Goal: Information Seeking & Learning: Learn about a topic

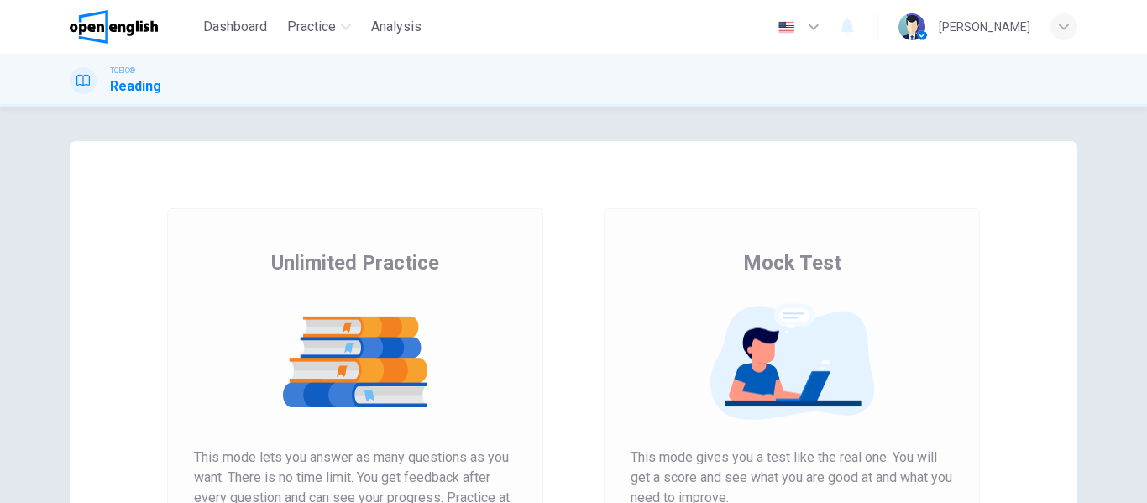
scroll to position [168, 0]
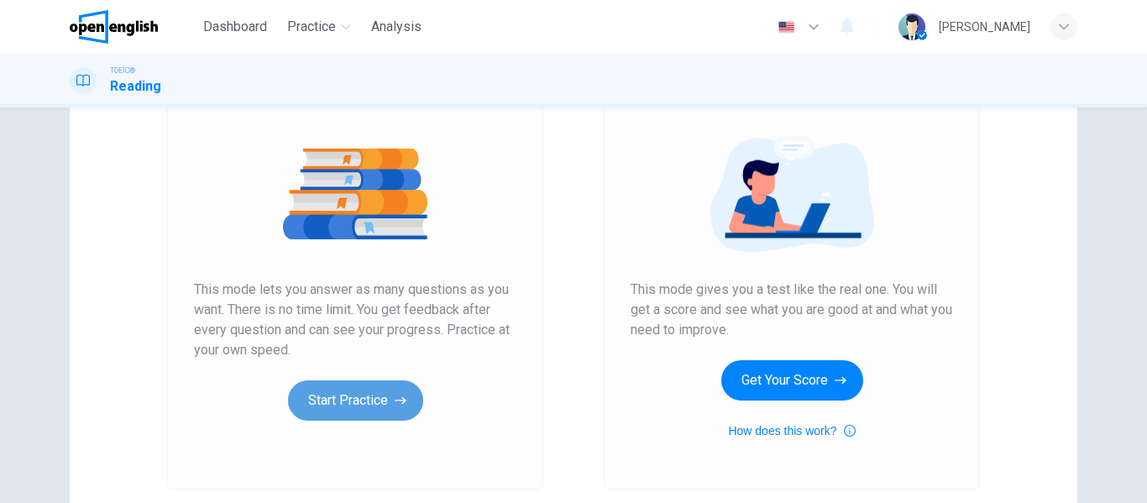
click at [372, 396] on button "Start Practice" at bounding box center [355, 400] width 135 height 40
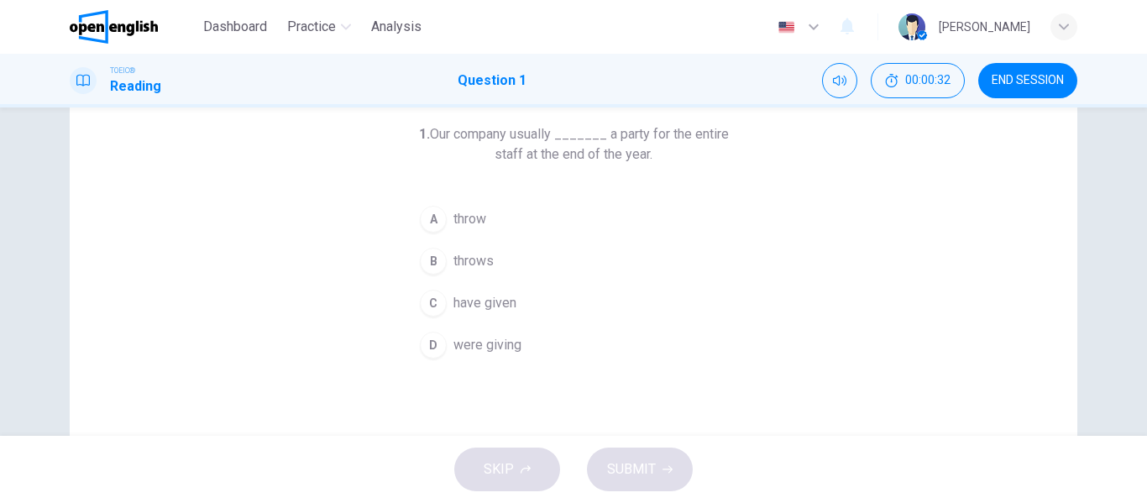
scroll to position [0, 0]
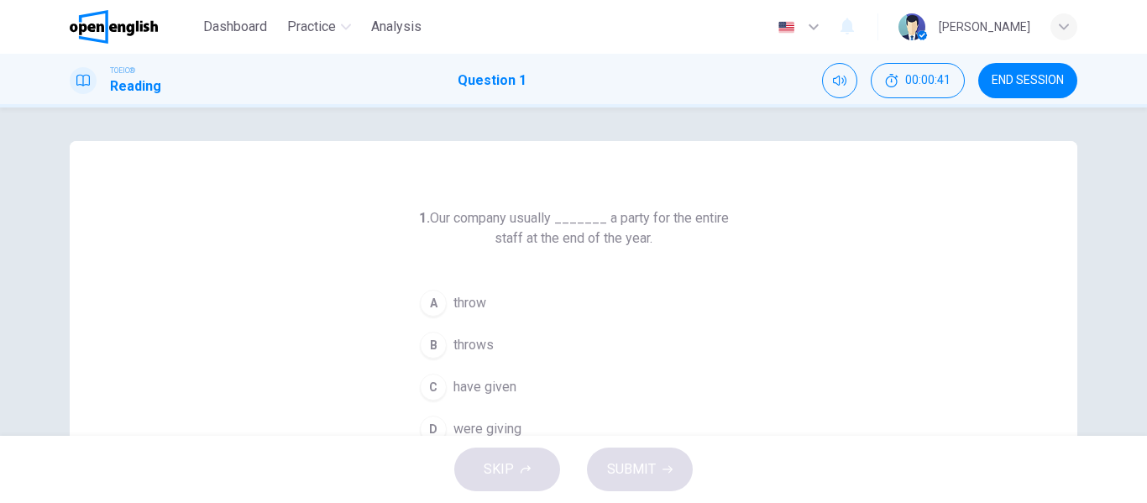
click at [466, 415] on button "D were giving" at bounding box center [573, 429] width 322 height 42
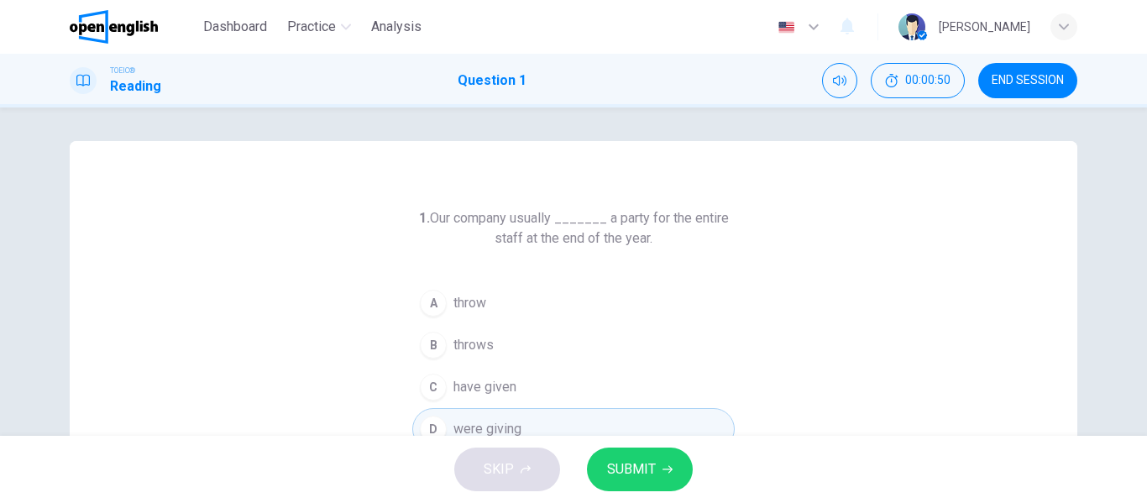
click at [473, 333] on button "B throws" at bounding box center [573, 345] width 322 height 42
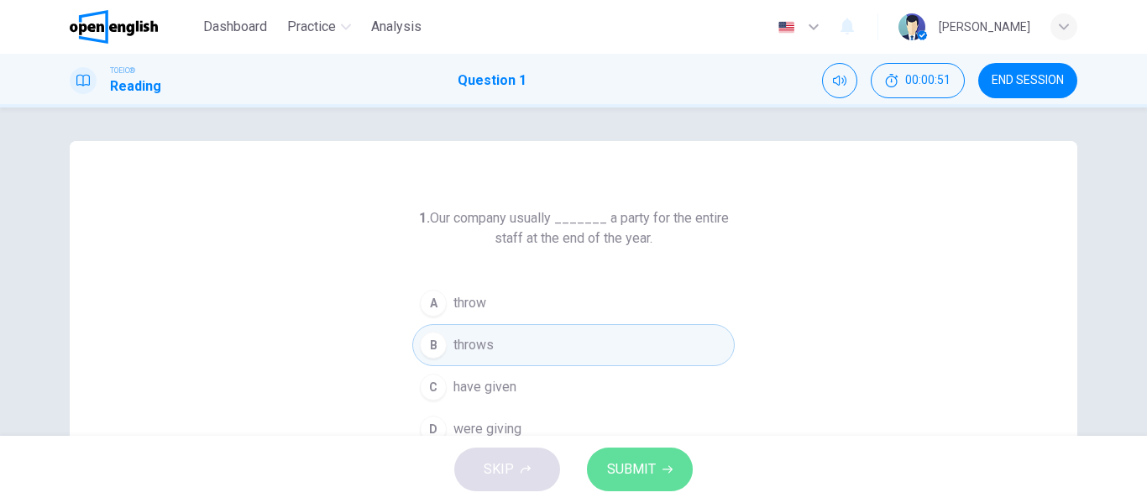
click at [638, 473] on span "SUBMIT" at bounding box center [631, 470] width 49 height 24
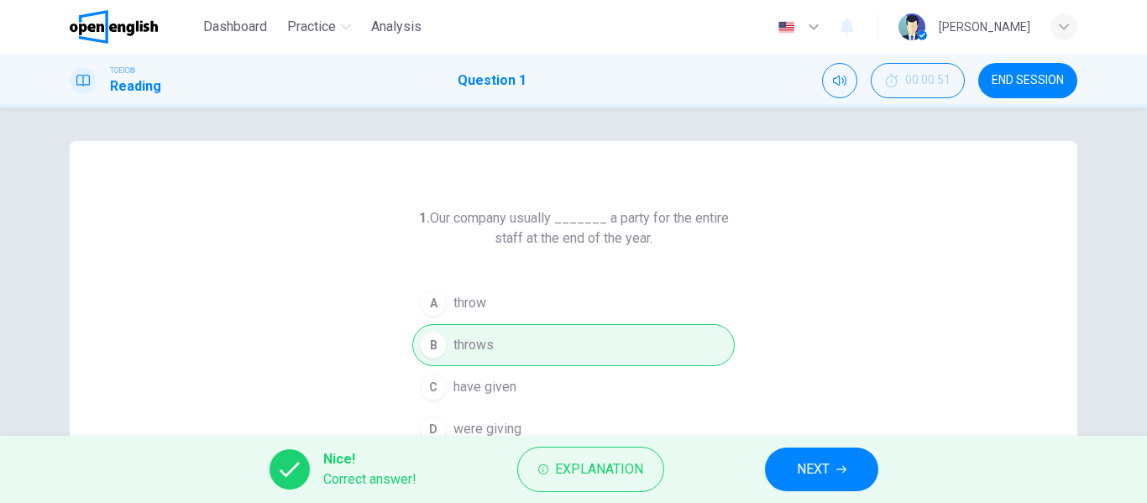
click at [809, 453] on button "NEXT" at bounding box center [821, 470] width 113 height 44
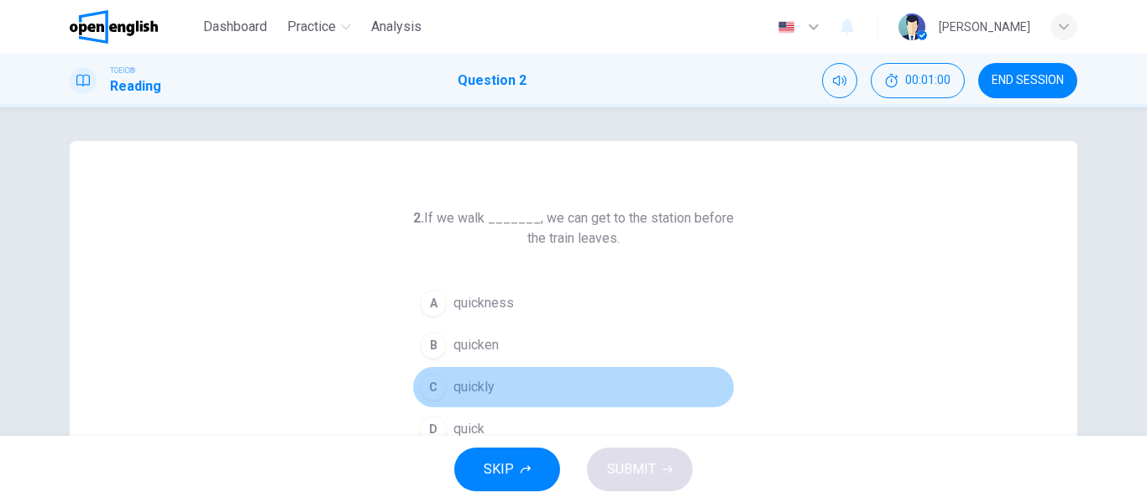
click at [471, 383] on span "quickly" at bounding box center [473, 387] width 41 height 20
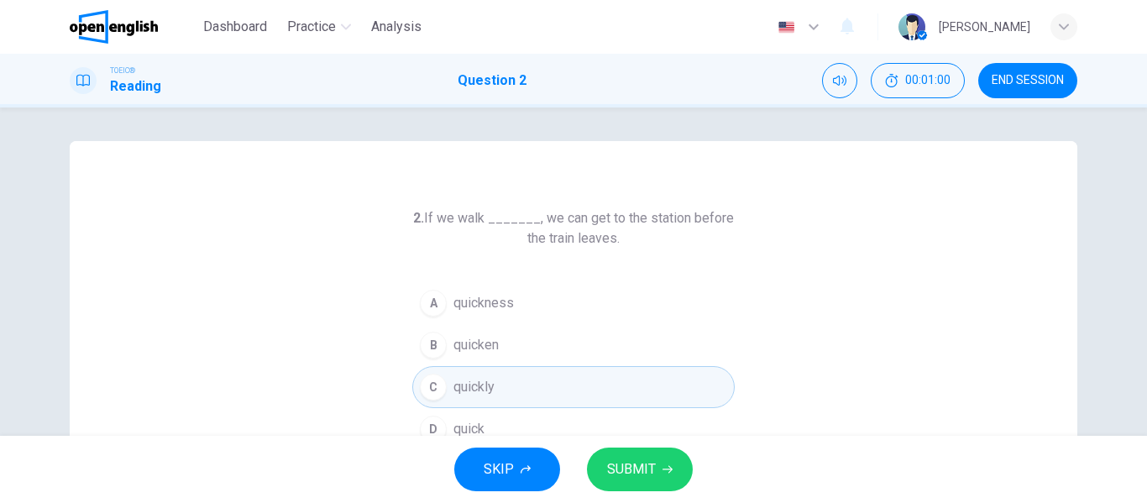
click at [642, 474] on span "SUBMIT" at bounding box center [631, 470] width 49 height 24
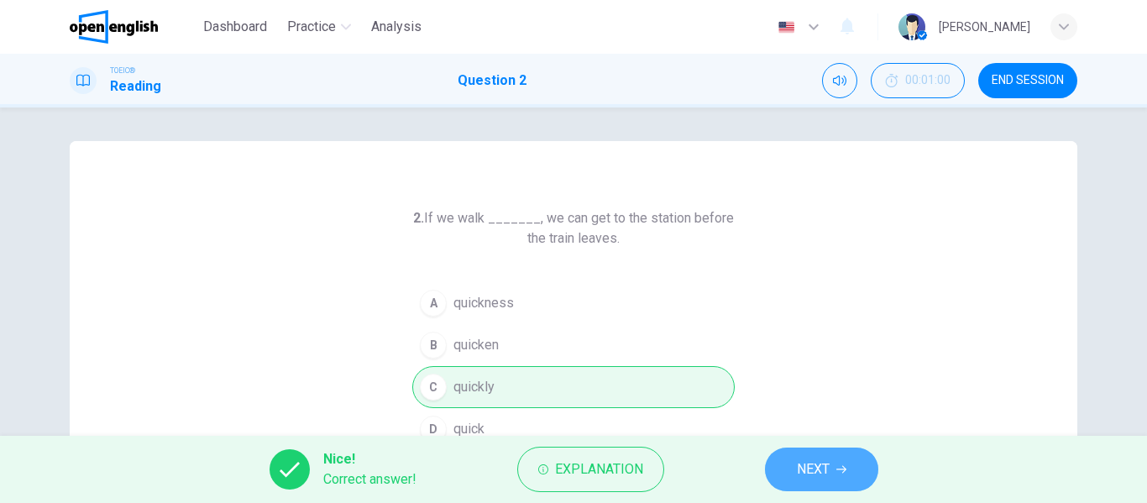
click at [822, 459] on span "NEXT" at bounding box center [813, 470] width 33 height 24
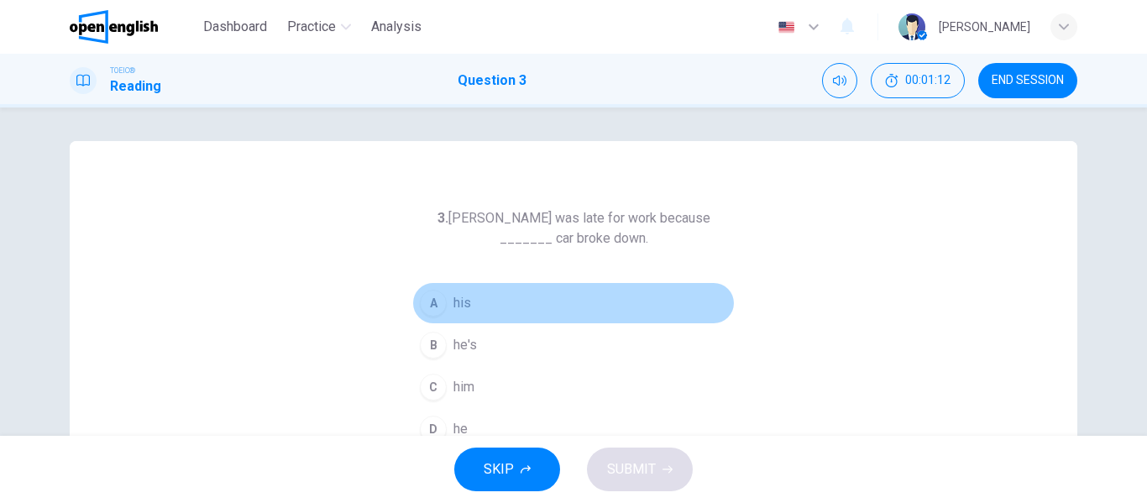
click at [453, 309] on span "his" at bounding box center [462, 303] width 18 height 20
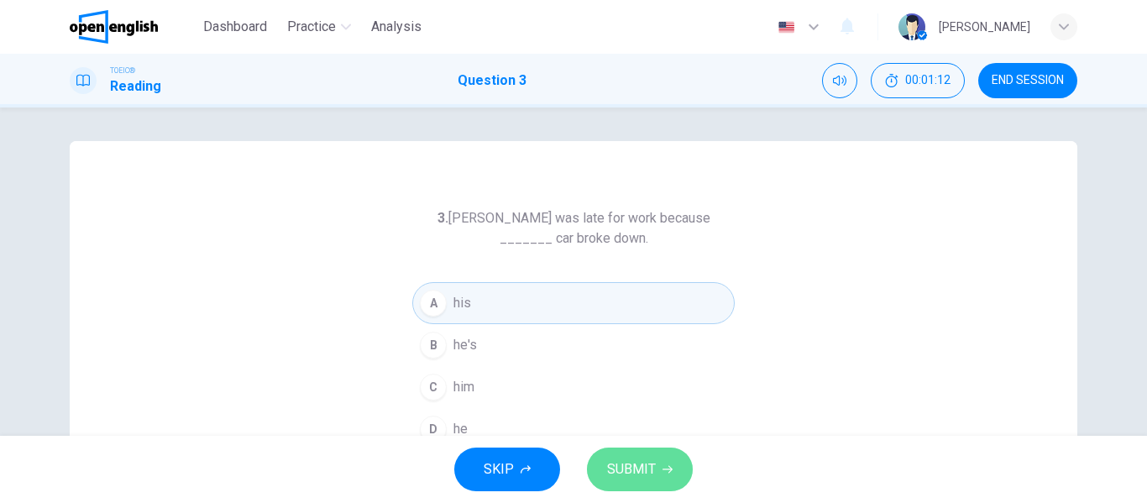
click at [667, 469] on icon "button" at bounding box center [668, 470] width 10 height 8
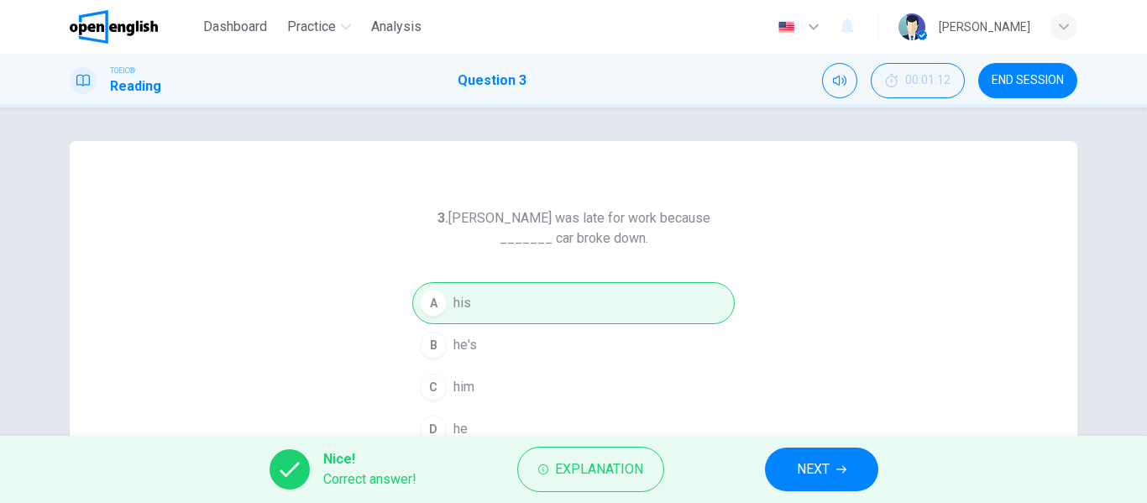
click at [757, 472] on div "Nice! Correct answer! Explanation NEXT" at bounding box center [573, 469] width 1147 height 67
click at [808, 475] on span "NEXT" at bounding box center [813, 470] width 33 height 24
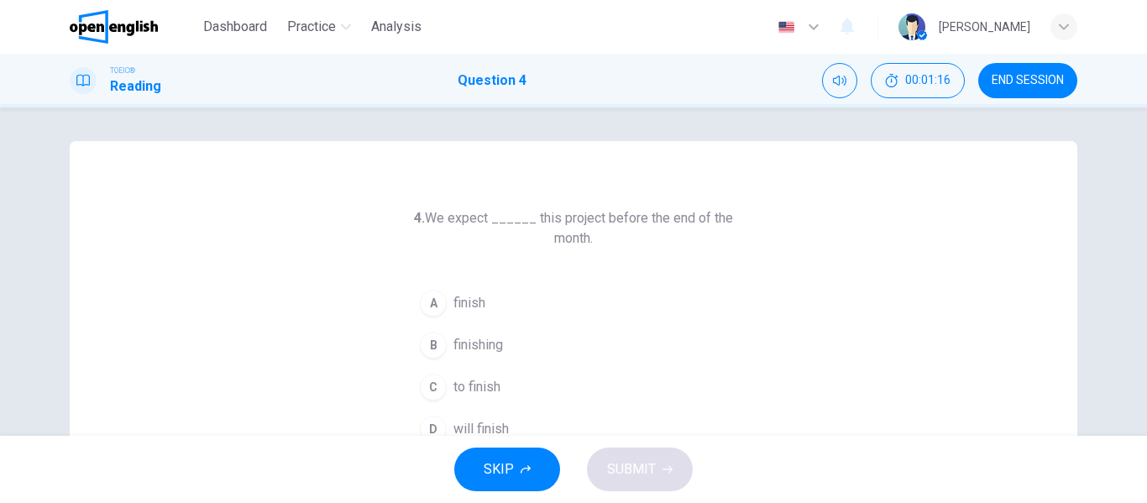
click at [458, 384] on span "to finish" at bounding box center [476, 387] width 47 height 20
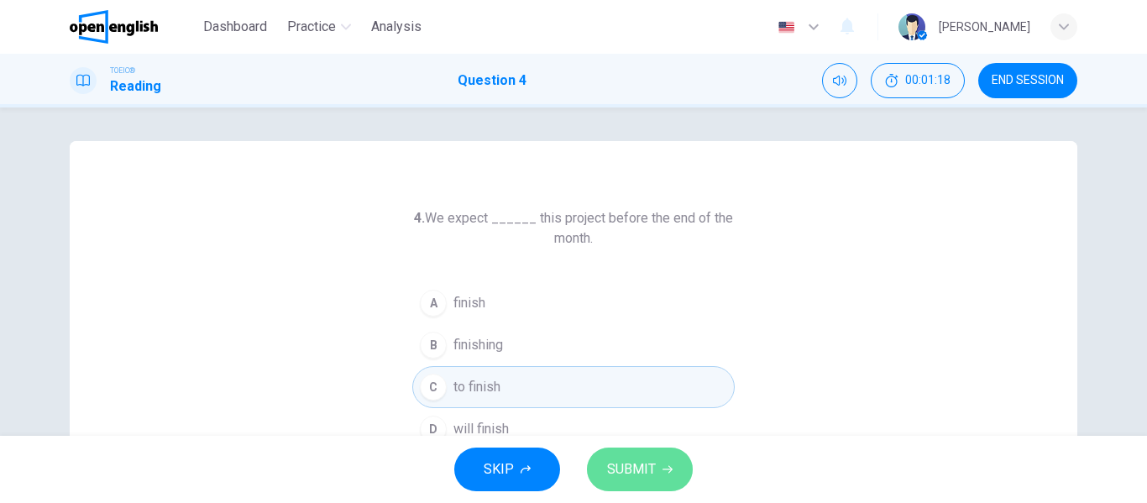
click at [622, 471] on span "SUBMIT" at bounding box center [631, 470] width 49 height 24
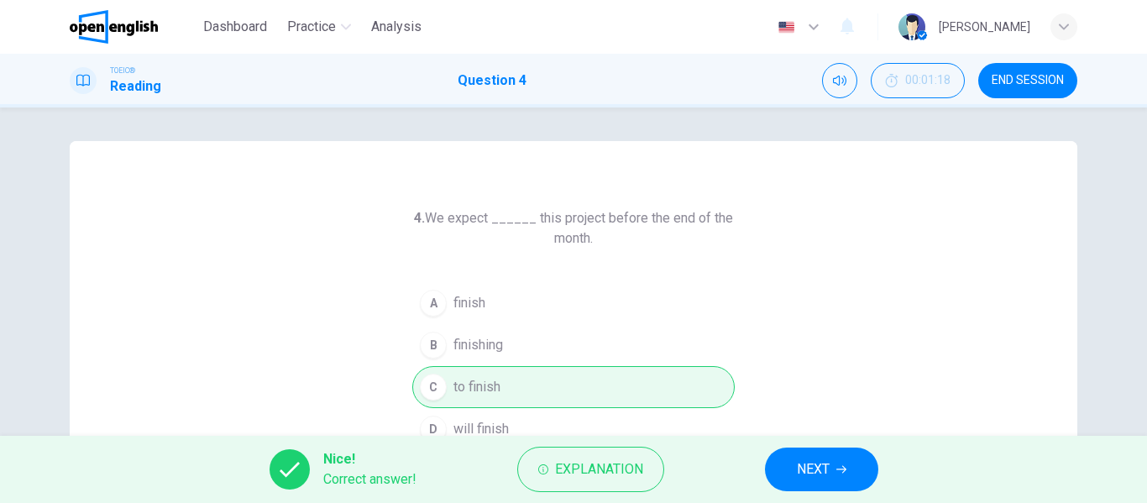
click at [798, 469] on span "NEXT" at bounding box center [813, 470] width 33 height 24
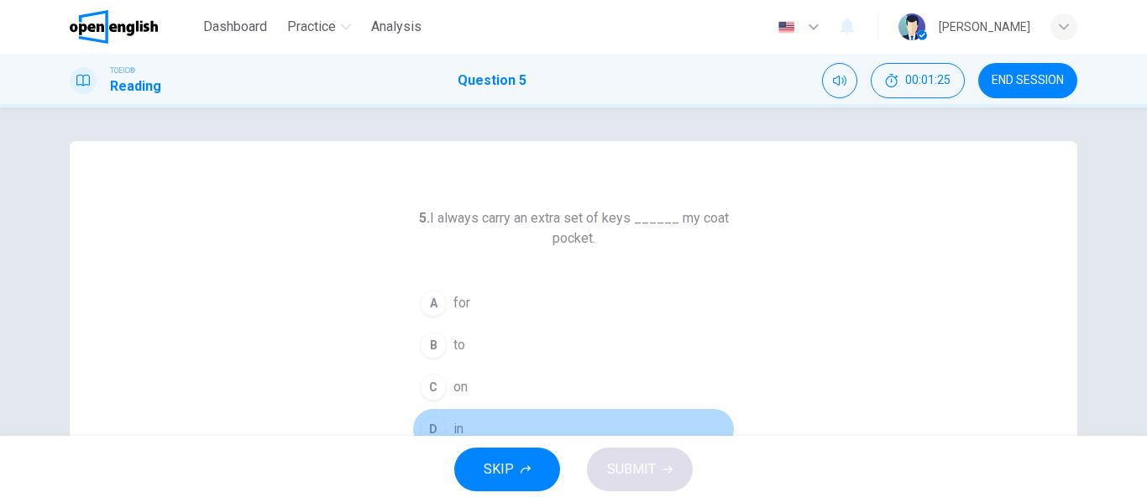
click at [462, 418] on button "D in" at bounding box center [573, 429] width 322 height 42
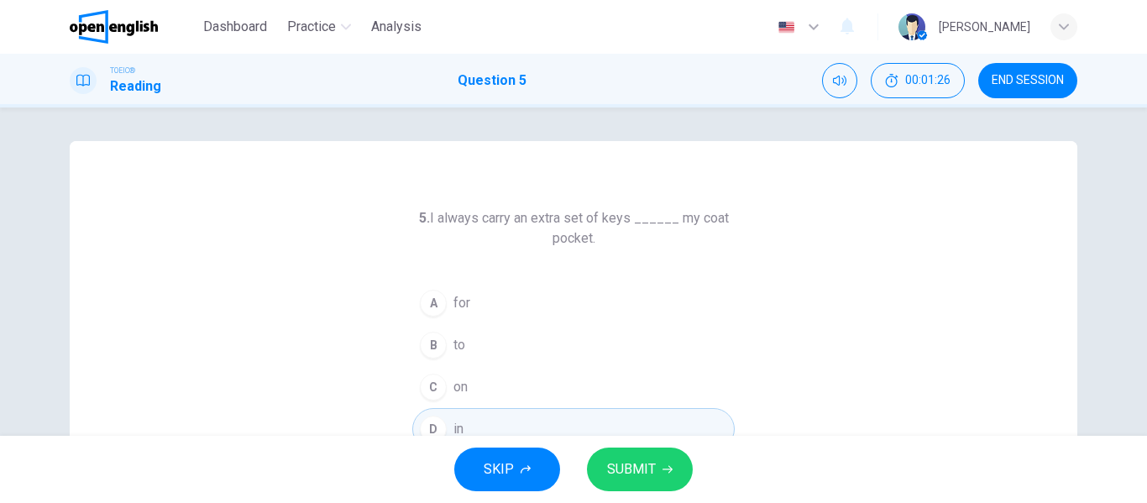
click at [635, 466] on span "SUBMIT" at bounding box center [631, 470] width 49 height 24
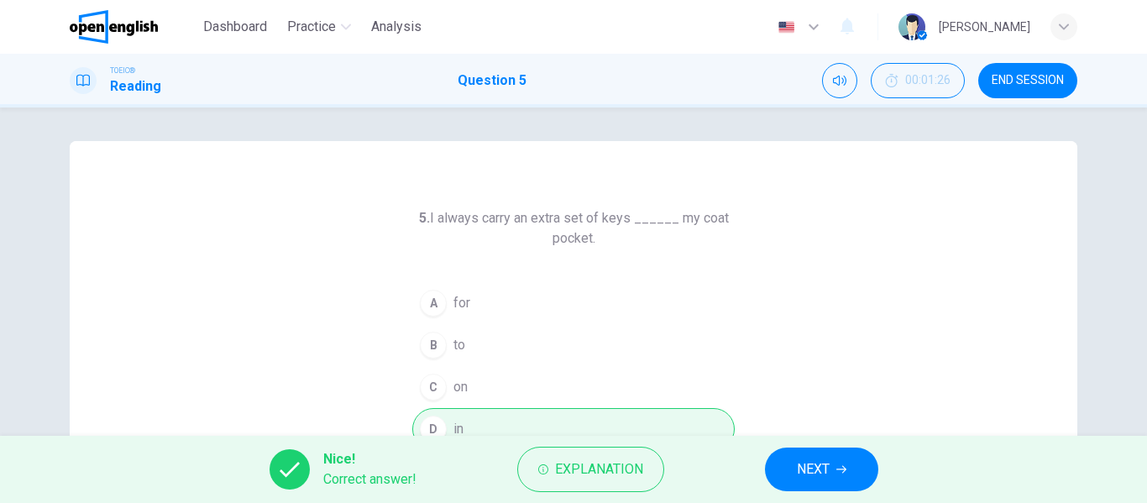
click at [801, 476] on span "NEXT" at bounding box center [813, 470] width 33 height 24
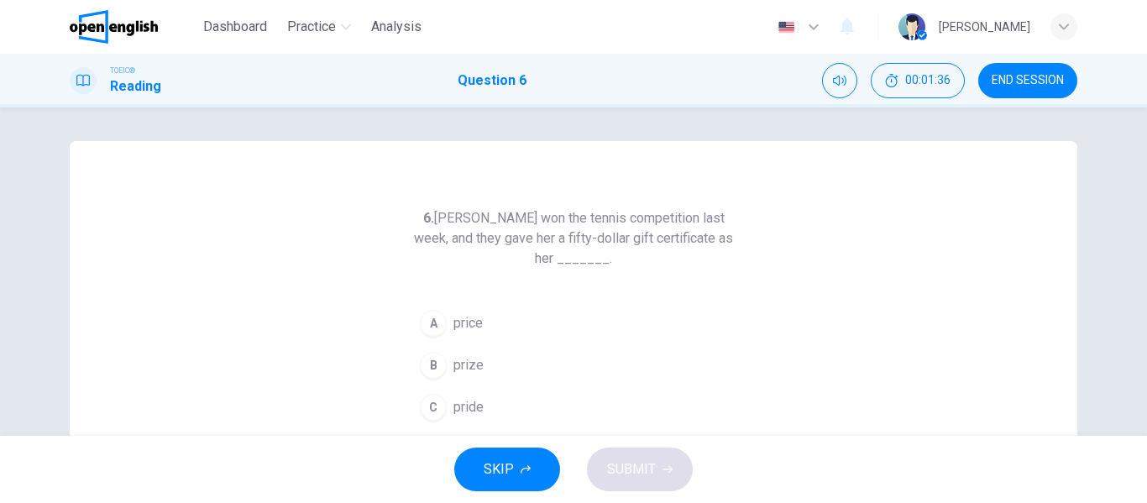
scroll to position [84, 0]
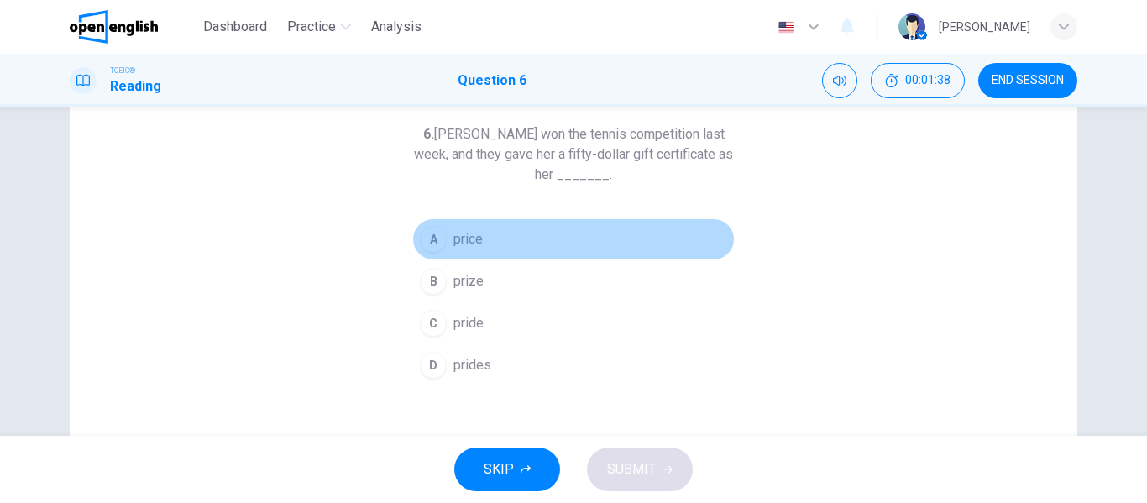
click at [453, 241] on span "price" at bounding box center [467, 239] width 29 height 20
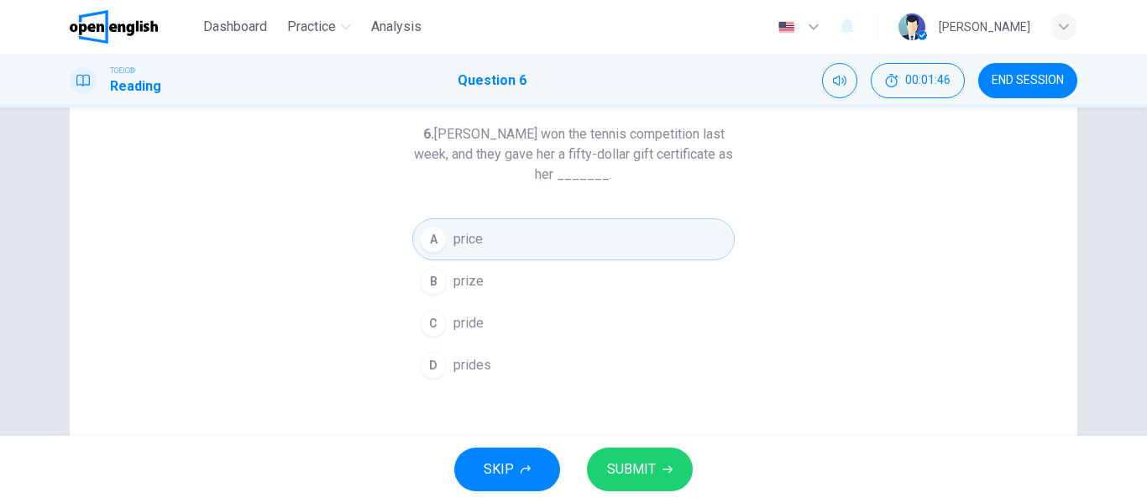
click at [637, 460] on span "SUBMIT" at bounding box center [631, 470] width 49 height 24
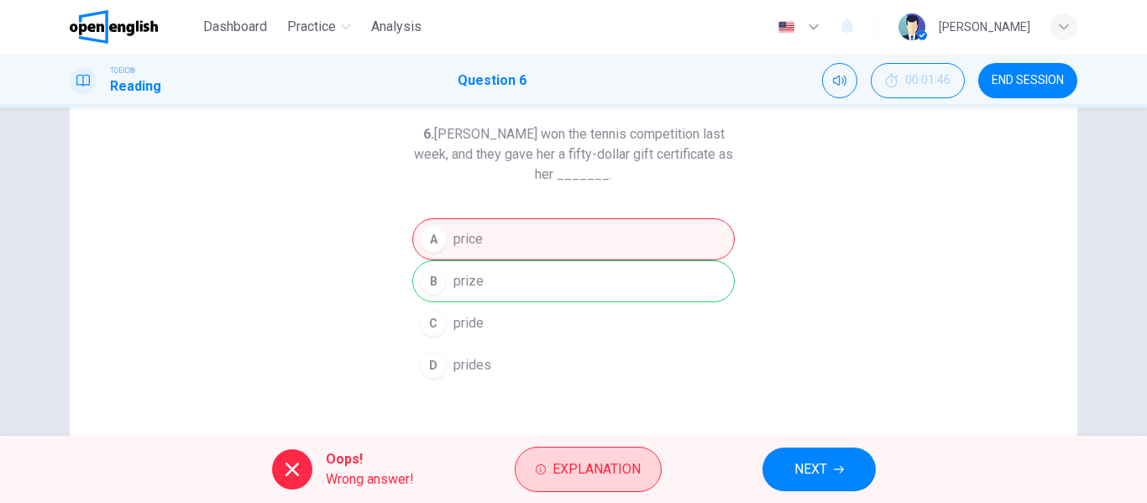
click at [611, 470] on span "Explanation" at bounding box center [597, 470] width 88 height 24
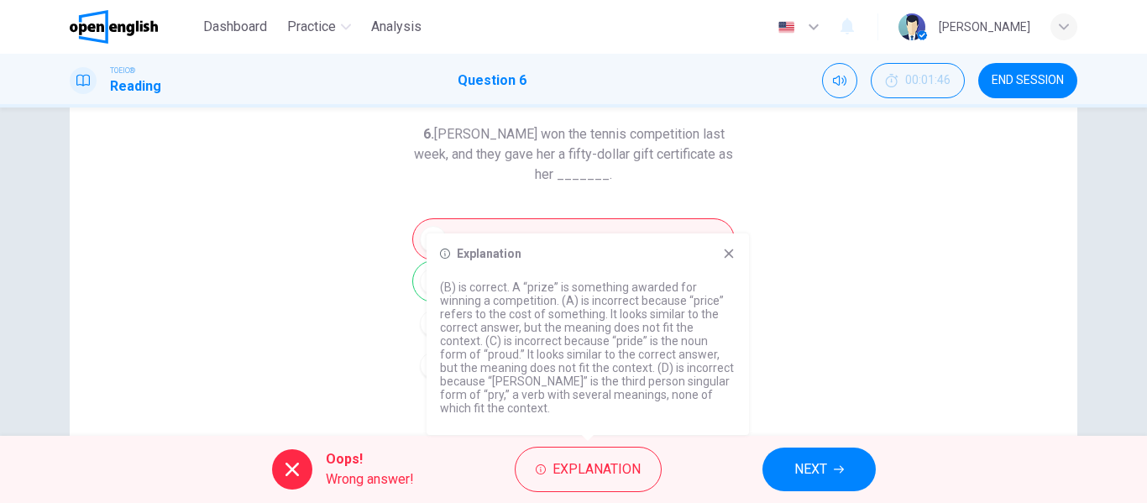
drag, startPoint x: 732, startPoint y: 247, endPoint x: 792, endPoint y: 406, distance: 169.5
click at [731, 247] on icon at bounding box center [728, 253] width 13 height 13
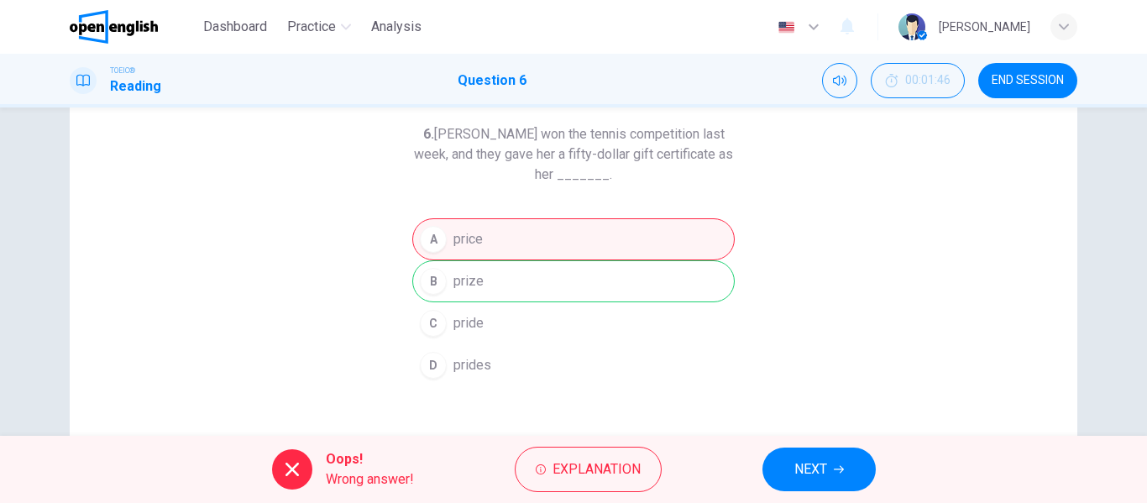
click at [810, 460] on span "NEXT" at bounding box center [810, 470] width 33 height 24
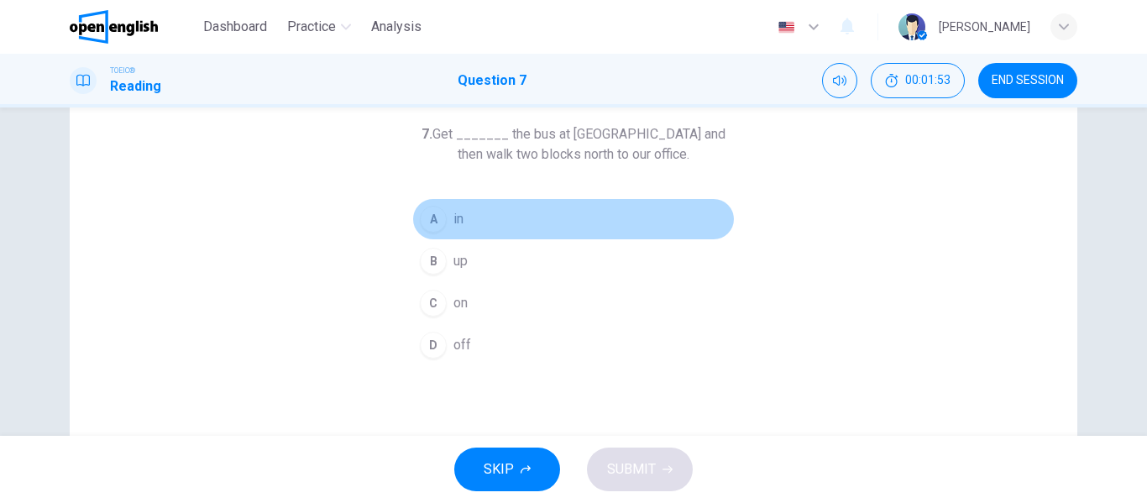
click at [447, 229] on button "A in" at bounding box center [573, 219] width 322 height 42
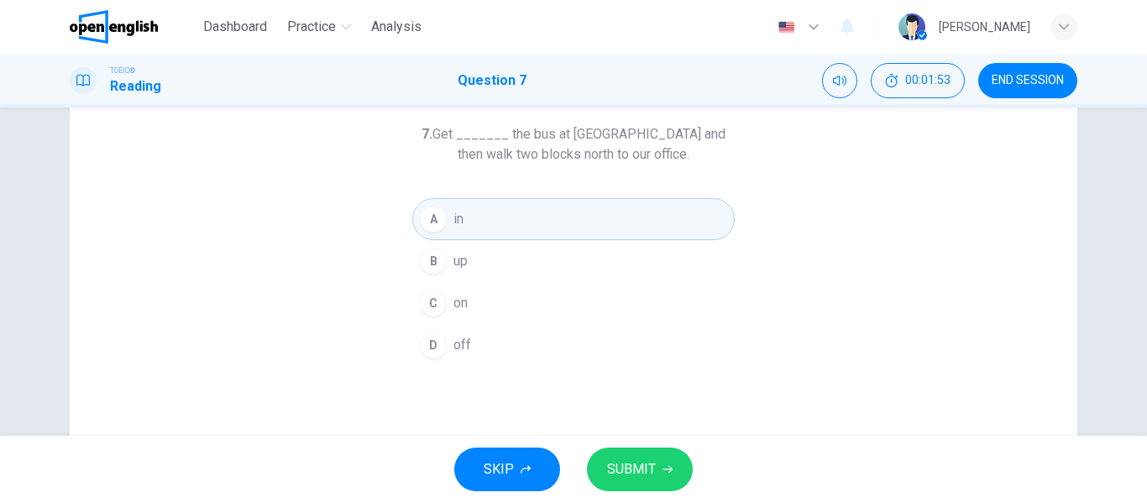
click at [640, 469] on span "SUBMIT" at bounding box center [631, 470] width 49 height 24
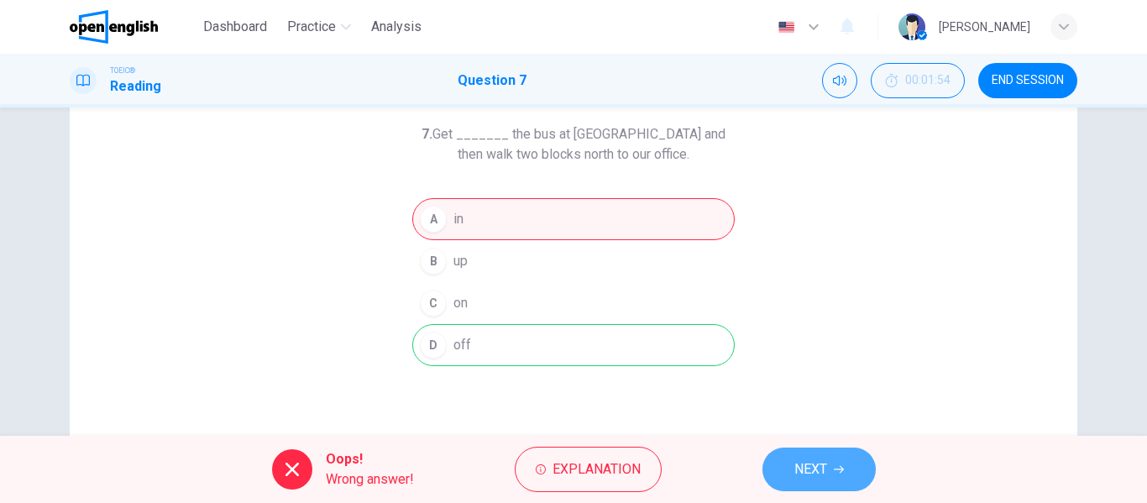
click at [836, 485] on button "NEXT" at bounding box center [818, 470] width 113 height 44
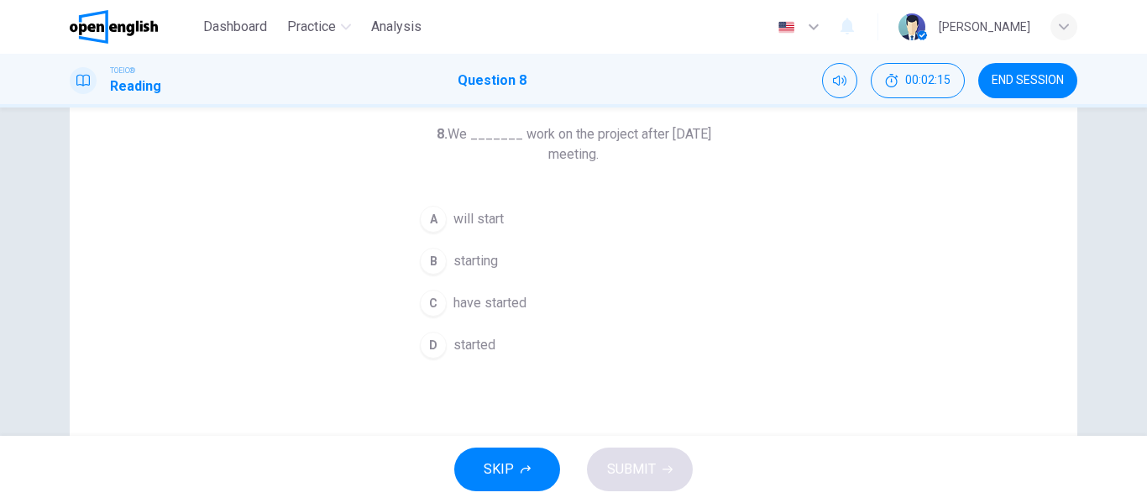
click at [453, 218] on span "will start" at bounding box center [478, 219] width 50 height 20
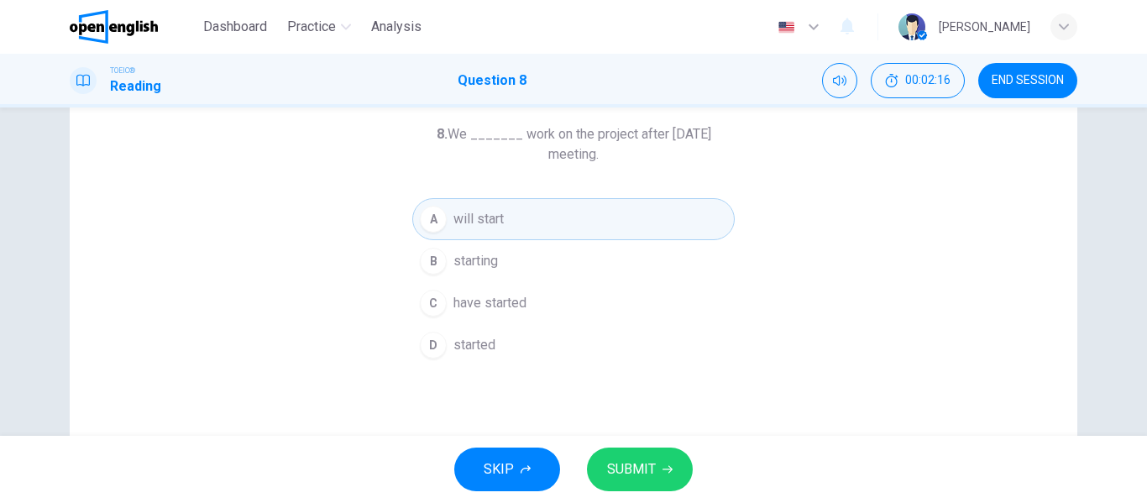
click at [622, 466] on span "SUBMIT" at bounding box center [631, 470] width 49 height 24
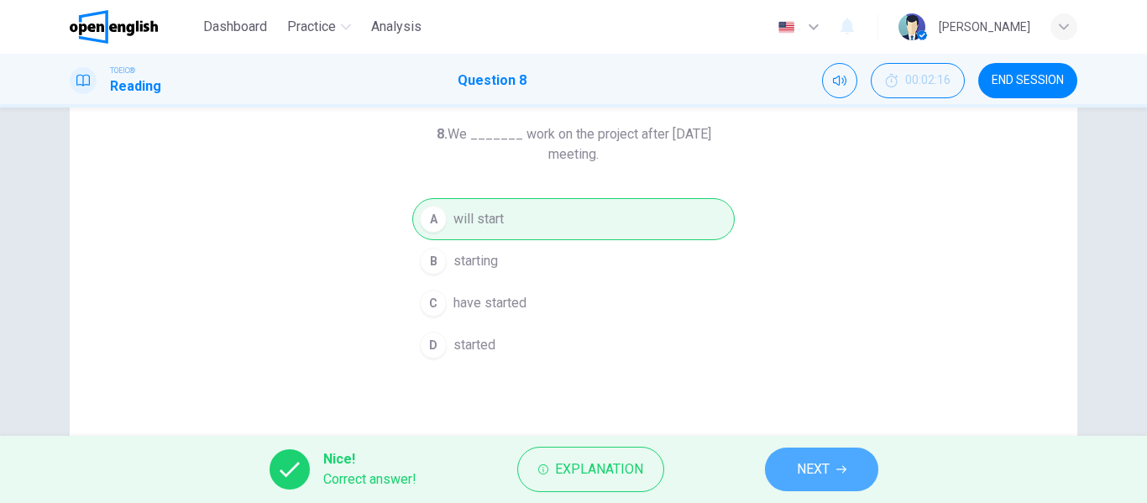
click at [800, 470] on span "NEXT" at bounding box center [813, 470] width 33 height 24
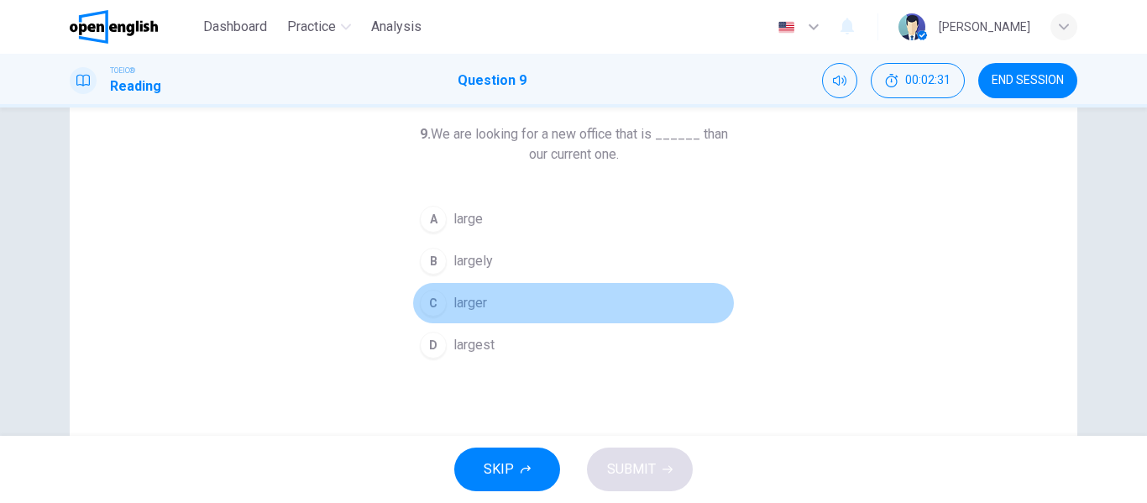
click at [467, 300] on span "larger" at bounding box center [470, 303] width 34 height 20
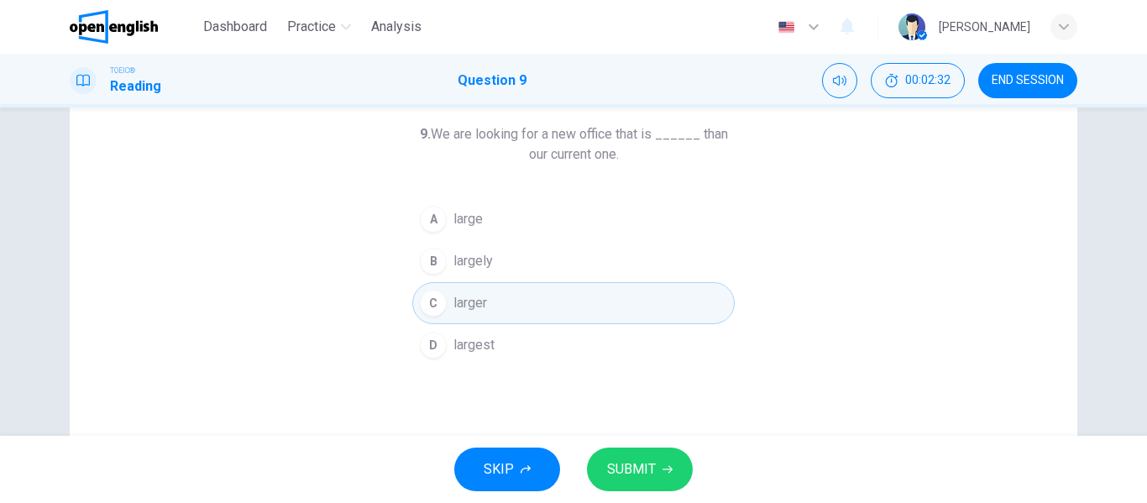
click at [651, 469] on span "SUBMIT" at bounding box center [631, 470] width 49 height 24
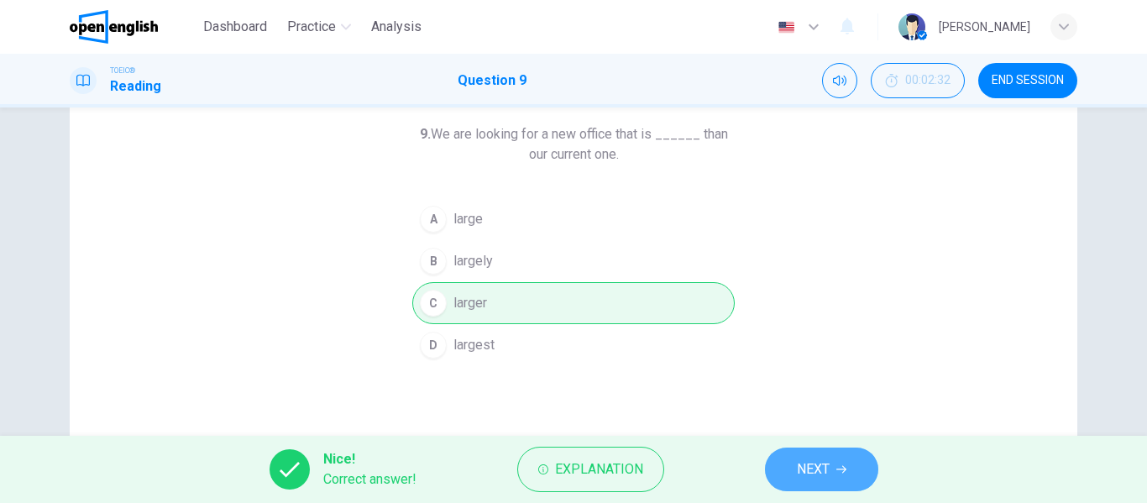
click at [787, 463] on button "NEXT" at bounding box center [821, 470] width 113 height 44
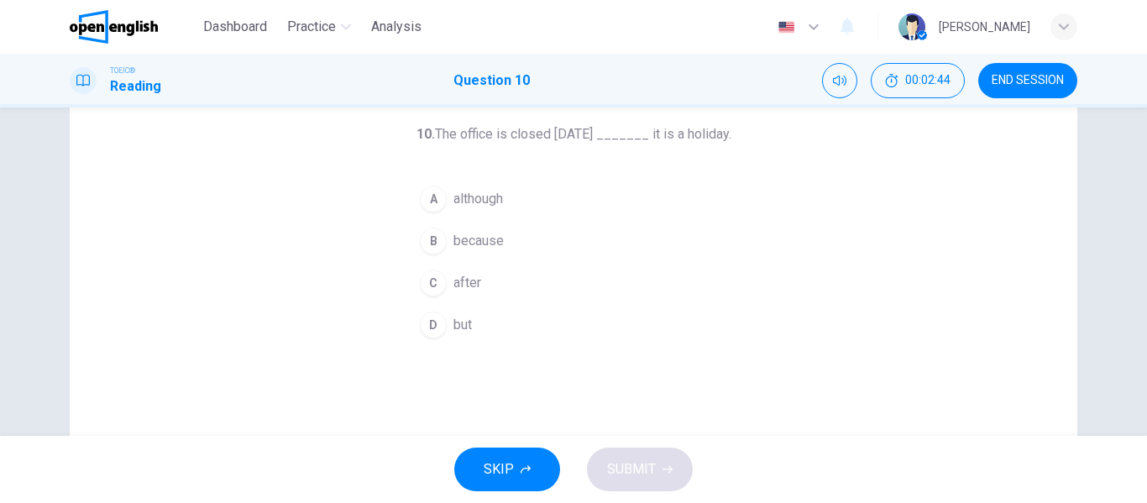
click at [433, 242] on div "B" at bounding box center [433, 241] width 27 height 27
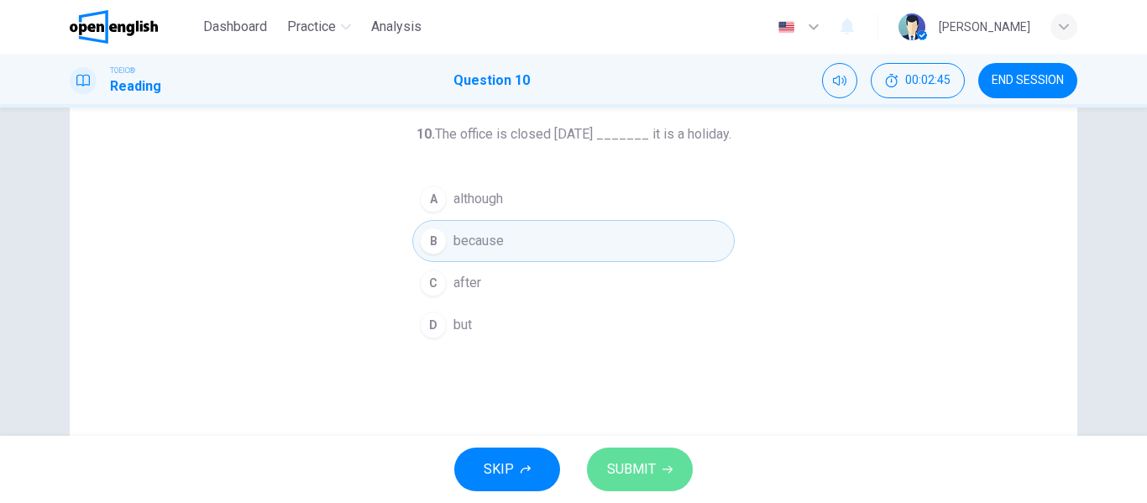
click at [653, 459] on span "SUBMIT" at bounding box center [631, 470] width 49 height 24
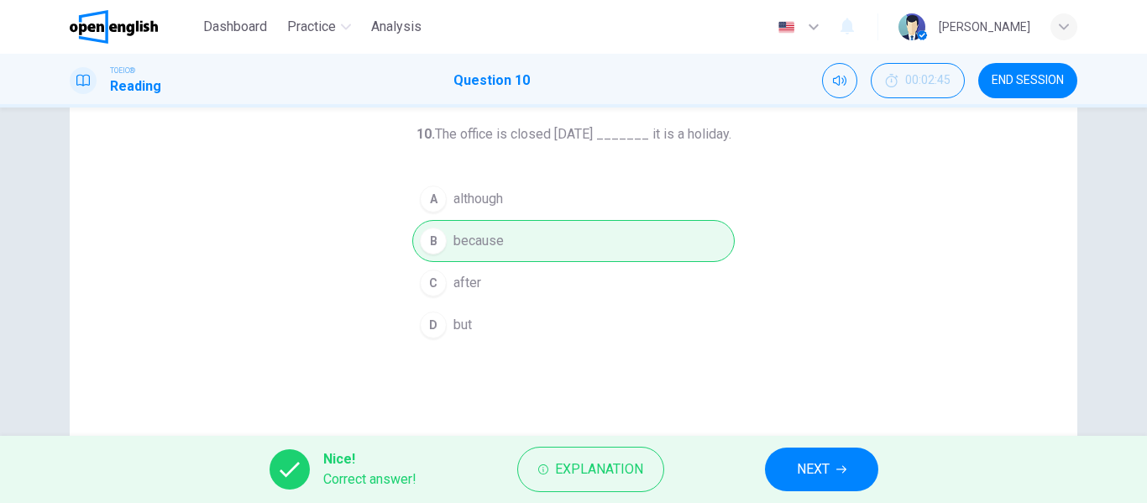
click at [787, 471] on button "NEXT" at bounding box center [821, 470] width 113 height 44
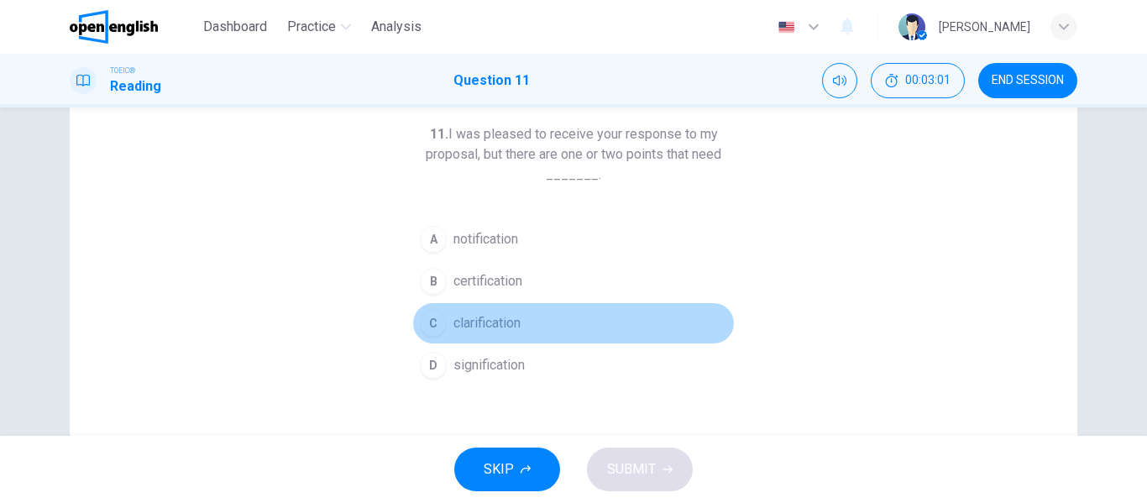
click at [472, 330] on span "clarification" at bounding box center [486, 323] width 67 height 20
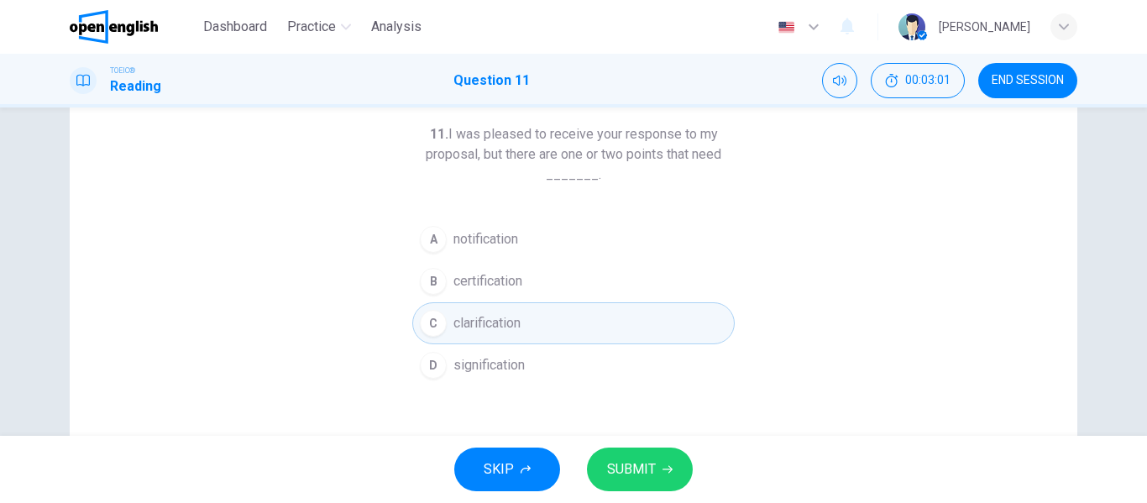
click at [646, 472] on span "SUBMIT" at bounding box center [631, 470] width 49 height 24
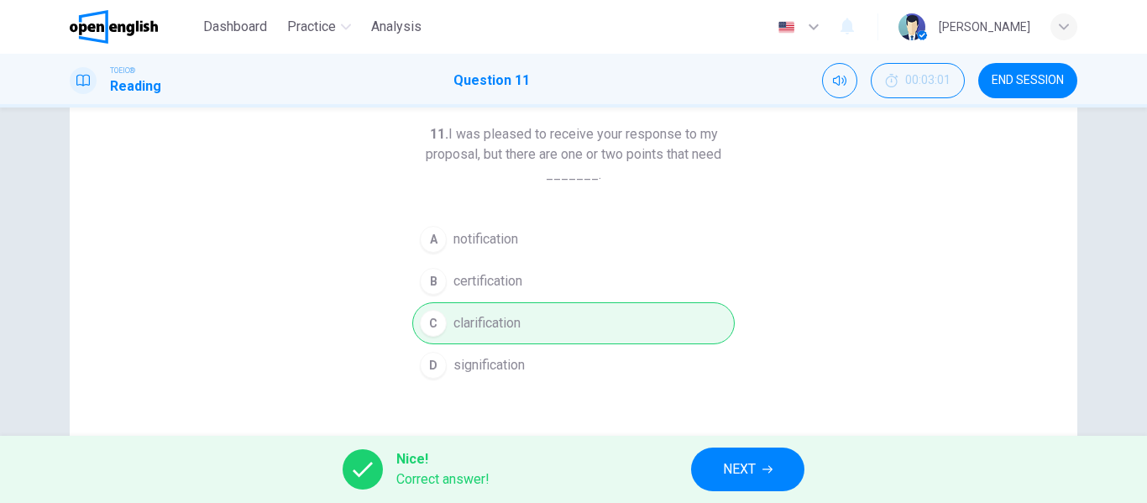
click at [776, 470] on button "NEXT" at bounding box center [747, 470] width 113 height 44
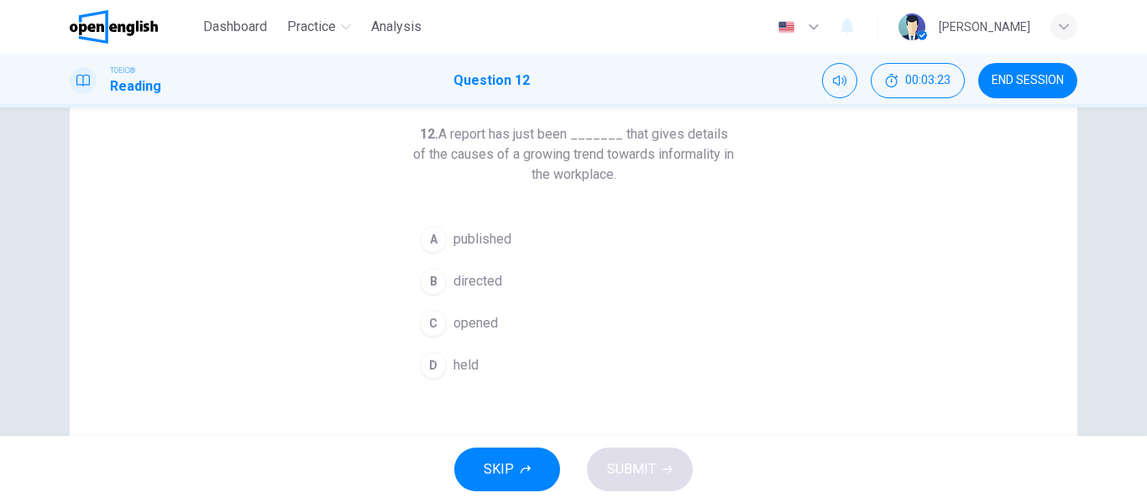
click at [498, 243] on span "published" at bounding box center [482, 239] width 58 height 20
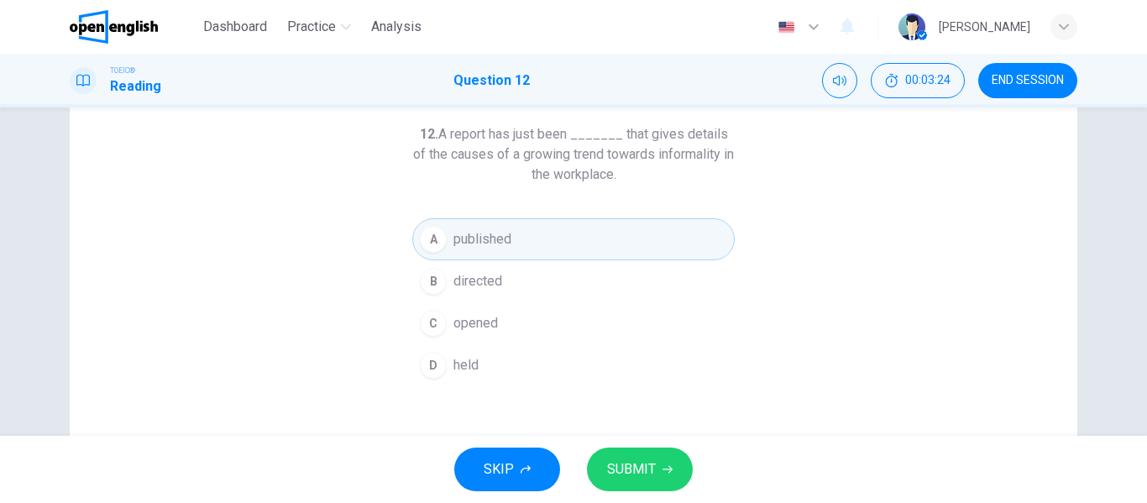
click at [663, 478] on button "SUBMIT" at bounding box center [640, 470] width 106 height 44
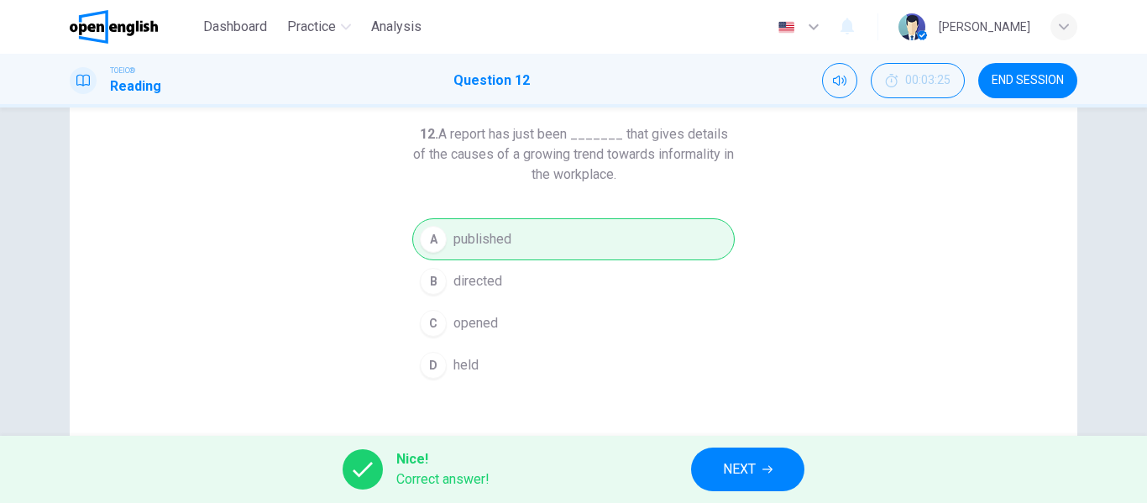
click at [708, 468] on button "NEXT" at bounding box center [747, 470] width 113 height 44
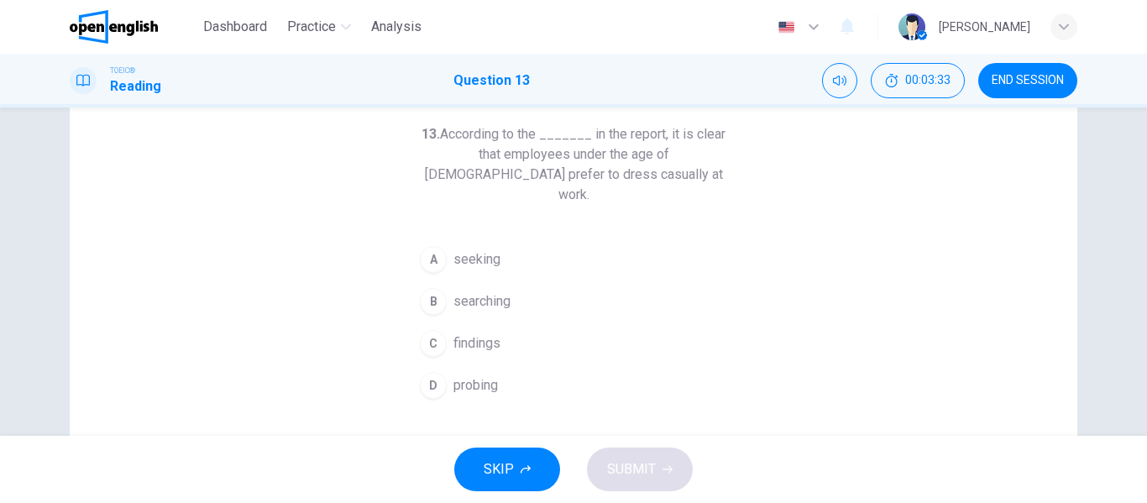
click at [470, 333] on span "findings" at bounding box center [476, 343] width 47 height 20
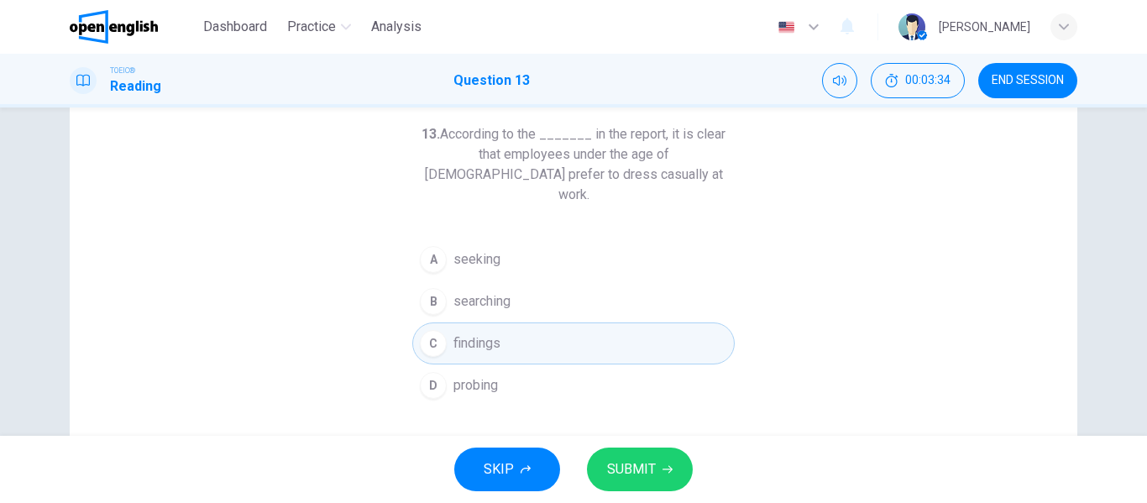
click at [626, 453] on button "SUBMIT" at bounding box center [640, 470] width 106 height 44
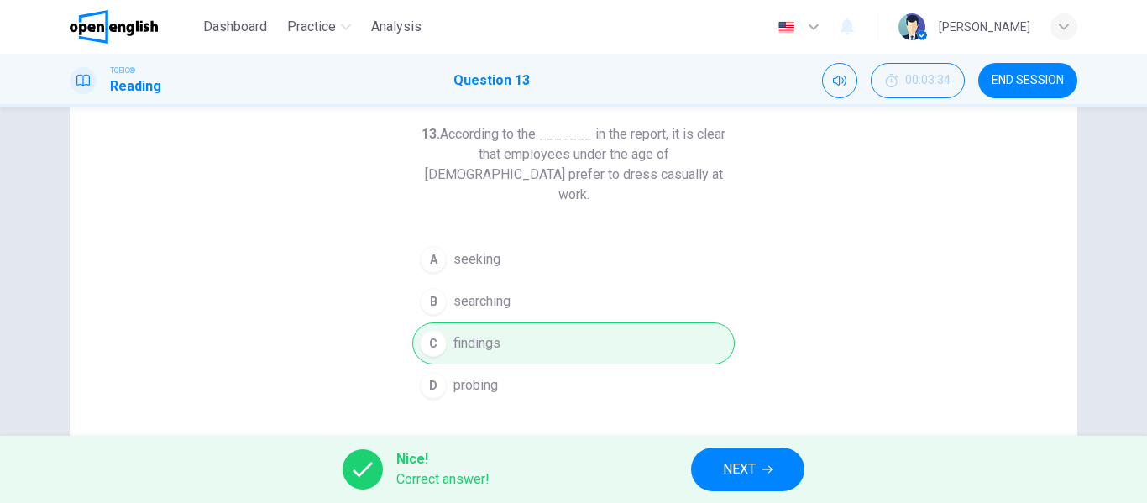
click at [723, 465] on span "NEXT" at bounding box center [739, 470] width 33 height 24
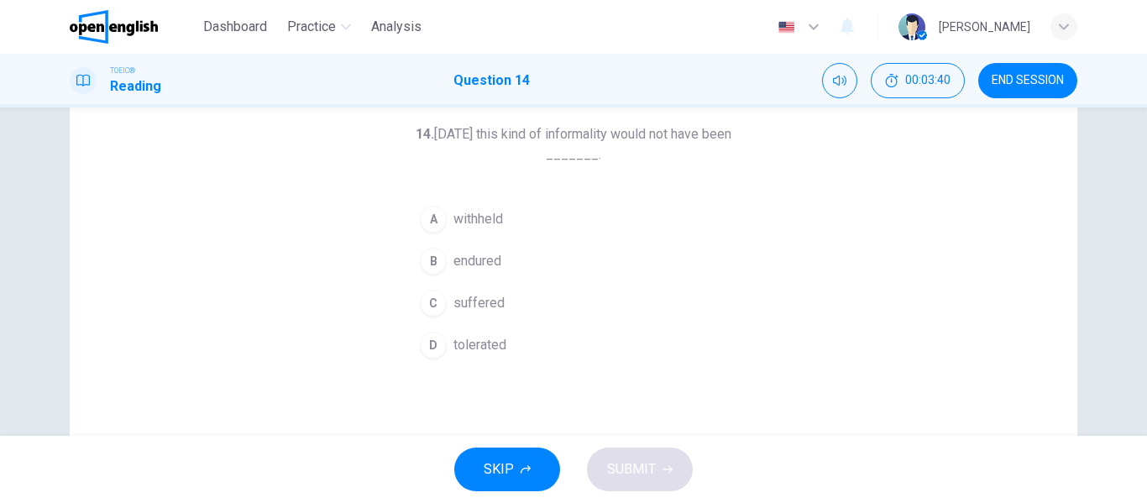
click at [485, 345] on span "tolerated" at bounding box center [479, 345] width 53 height 20
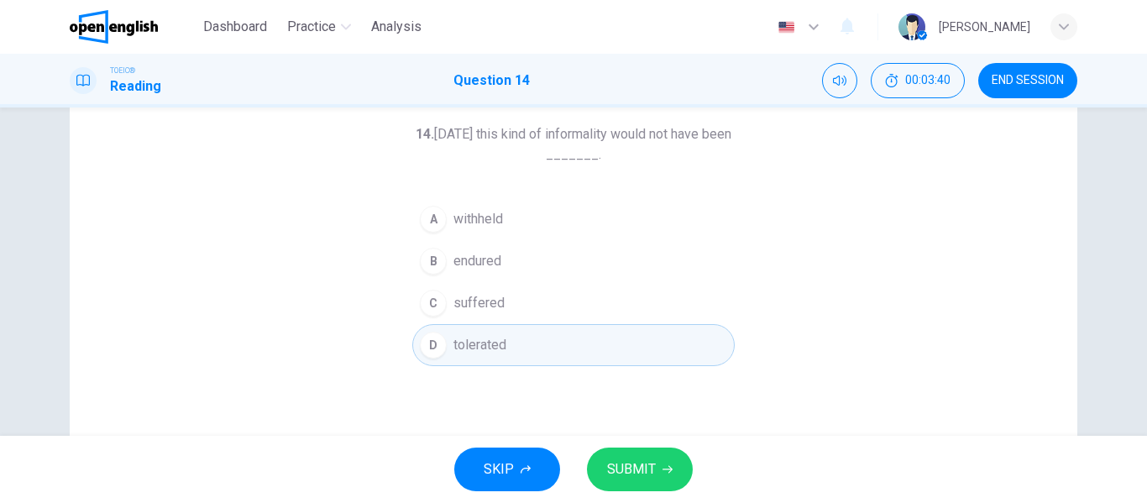
click at [679, 474] on button "SUBMIT" at bounding box center [640, 470] width 106 height 44
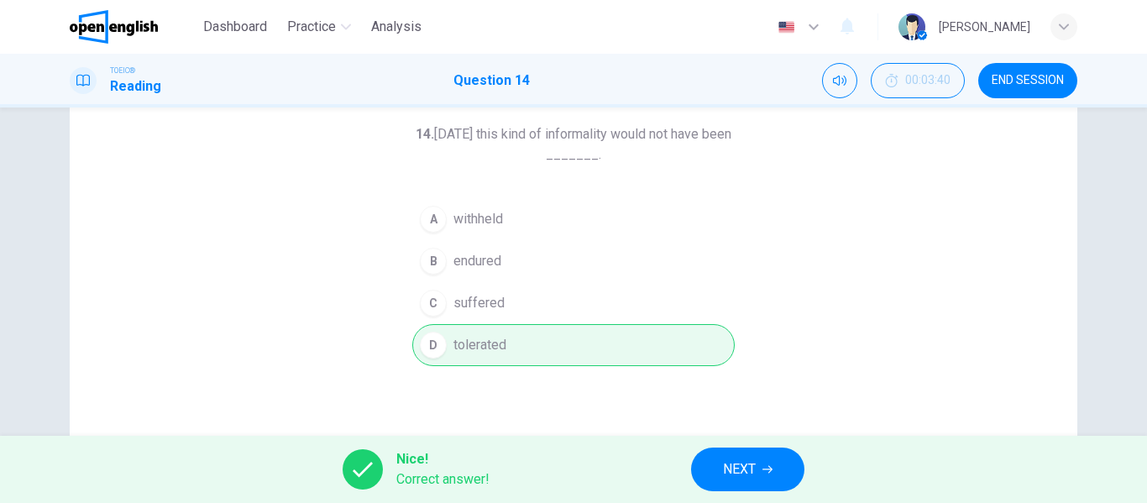
click at [710, 470] on button "NEXT" at bounding box center [747, 470] width 113 height 44
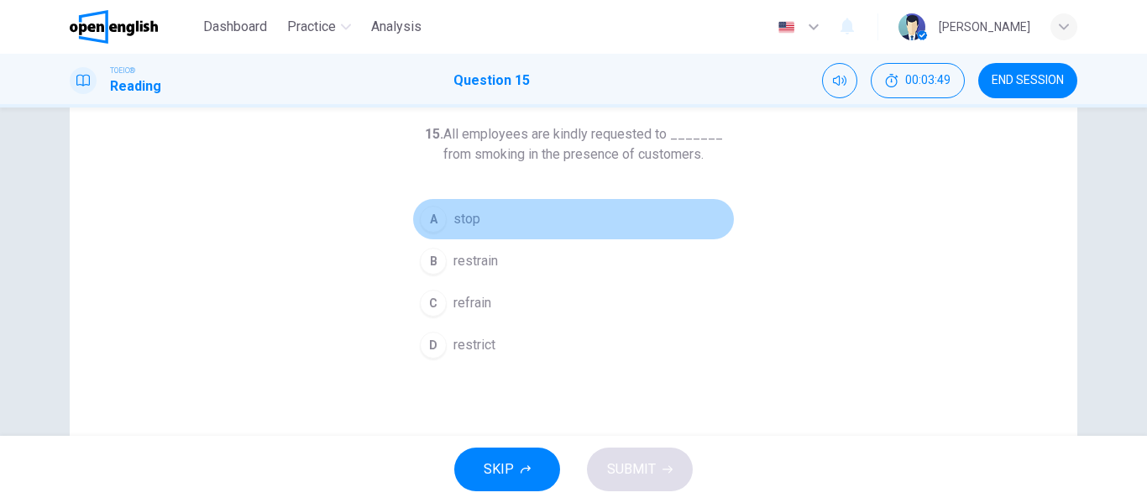
click at [448, 215] on button "A stop" at bounding box center [573, 219] width 322 height 42
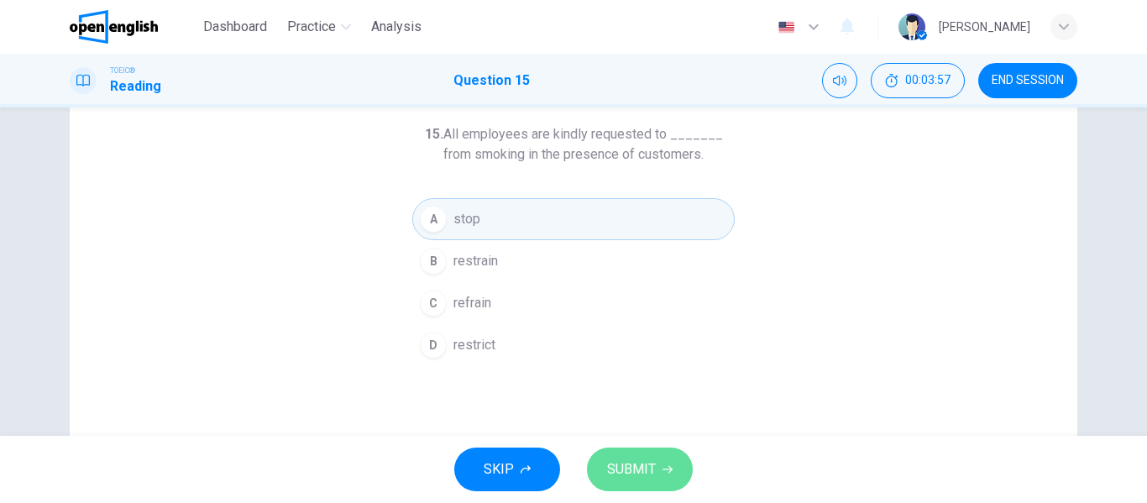
click at [638, 474] on span "SUBMIT" at bounding box center [631, 470] width 49 height 24
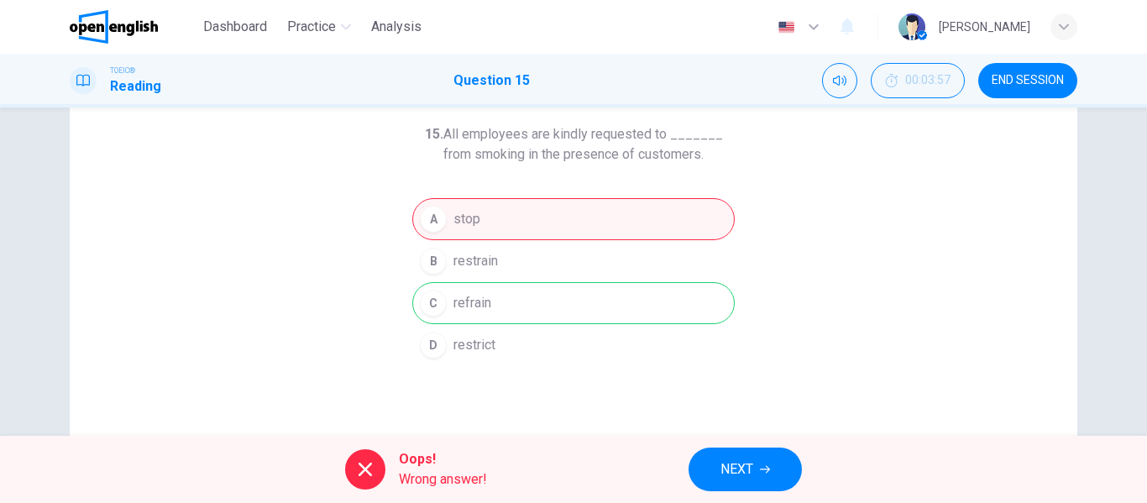
click at [427, 465] on span "Oops!" at bounding box center [443, 459] width 88 height 20
click at [712, 466] on button "NEXT" at bounding box center [745, 470] width 113 height 44
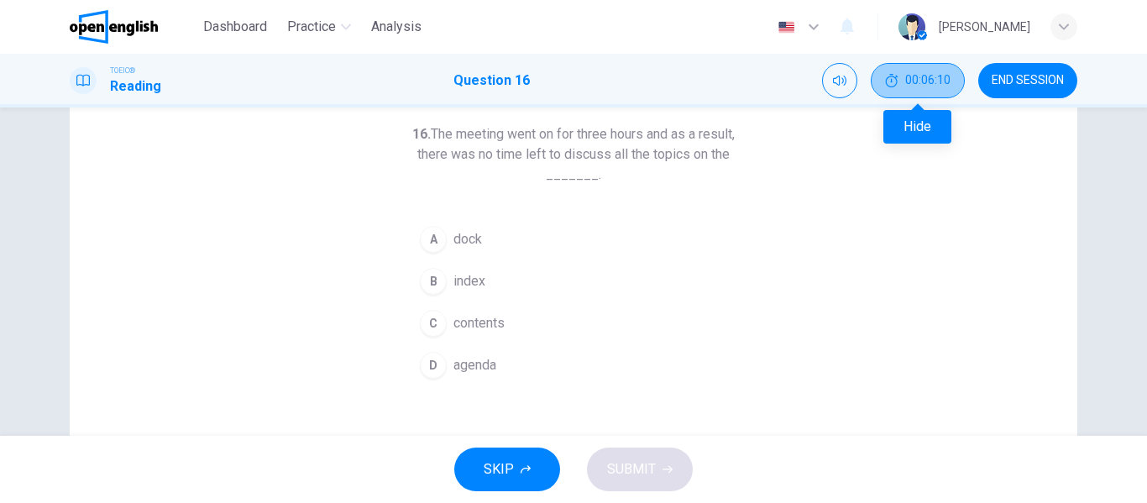
click at [918, 87] on button "00:06:10" at bounding box center [918, 80] width 94 height 35
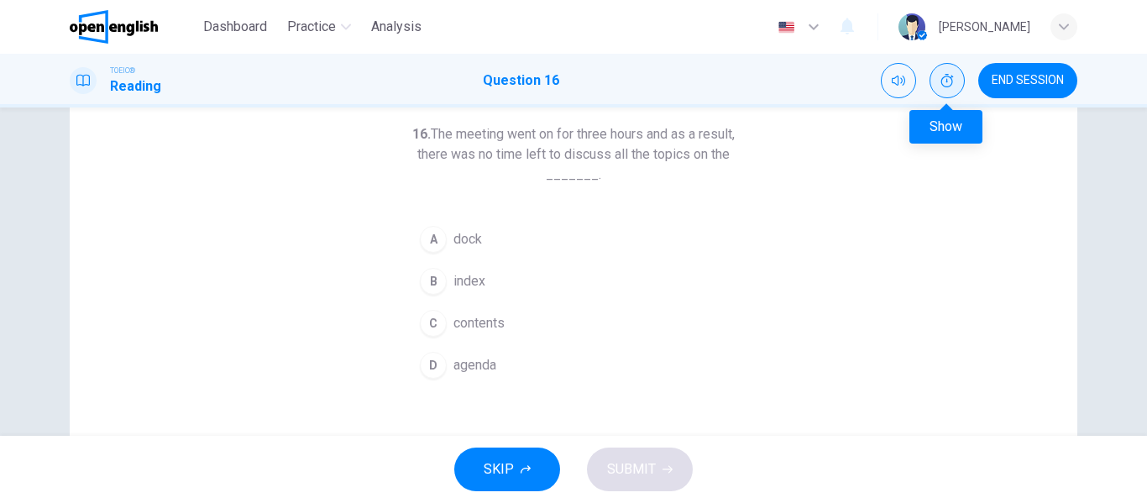
click at [946, 84] on icon "Show" at bounding box center [947, 80] width 13 height 13
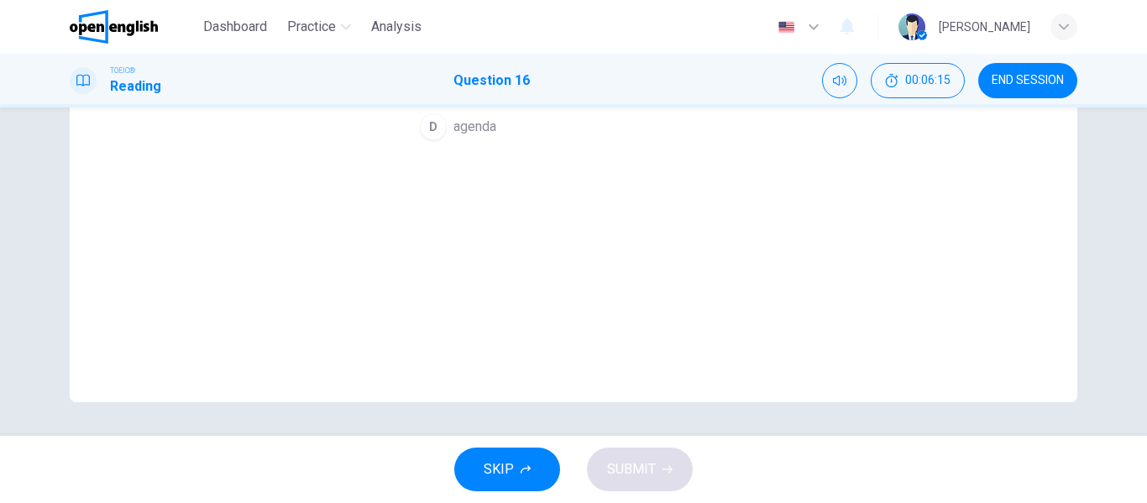
scroll to position [71, 0]
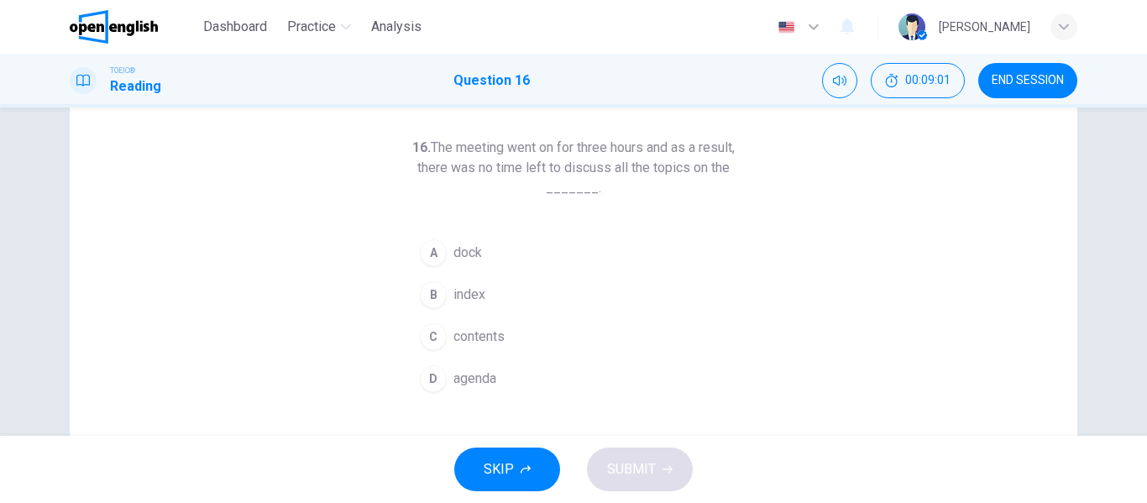
click at [825, 209] on div "16. The meeting went on for three hours and as a result, there was no time left…" at bounding box center [574, 363] width 1008 height 584
click at [1050, 80] on span "END SESSION" at bounding box center [1028, 80] width 72 height 13
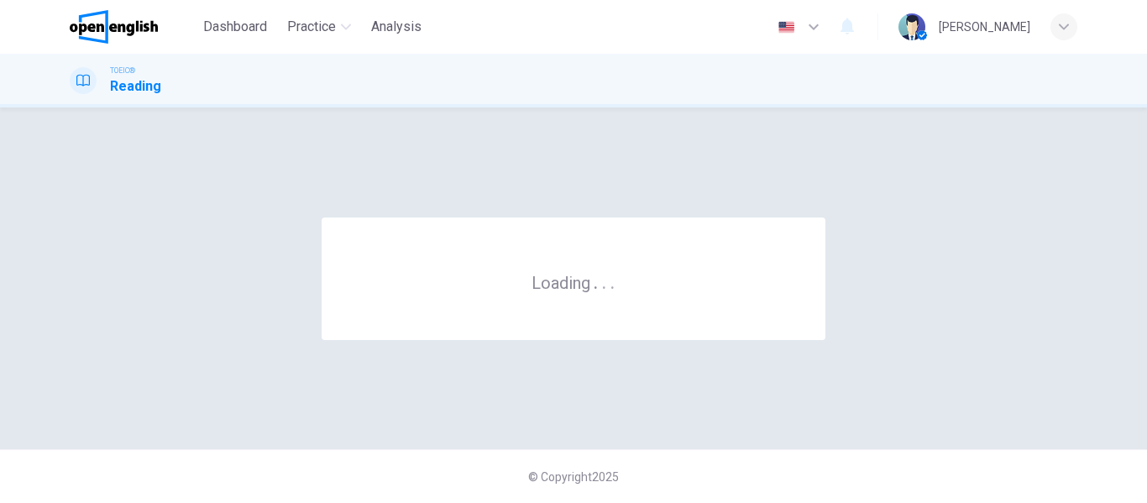
scroll to position [0, 0]
